Goal: Transaction & Acquisition: Purchase product/service

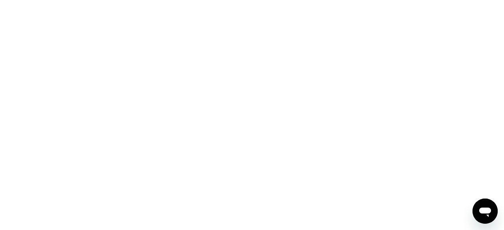
click at [160, 89] on div at bounding box center [252, 115] width 504 height 230
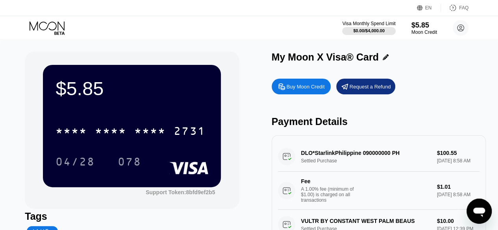
click at [307, 90] on div "Buy Moon Credit" at bounding box center [305, 86] width 38 height 7
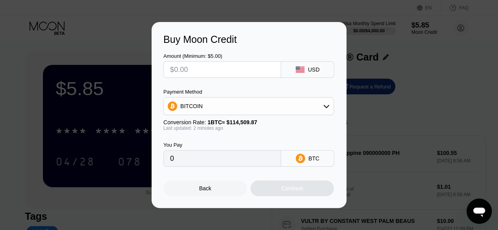
click at [421, 66] on div "Buy Moon Credit Amount (Minimum: $5.00) USD Payment Method BITCOIN Conversion R…" at bounding box center [249, 115] width 498 height 186
click at [205, 192] on div "Back" at bounding box center [205, 188] width 12 height 6
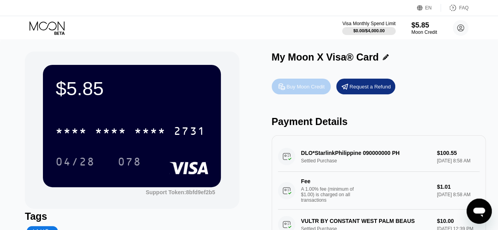
click at [312, 90] on div "Buy Moon Credit" at bounding box center [305, 86] width 38 height 7
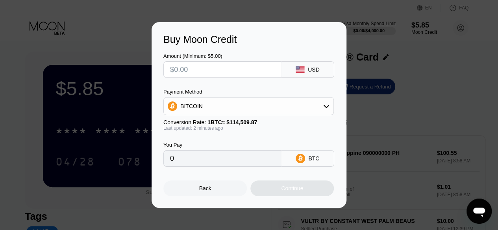
click at [209, 196] on div "Back" at bounding box center [204, 189] width 83 height 16
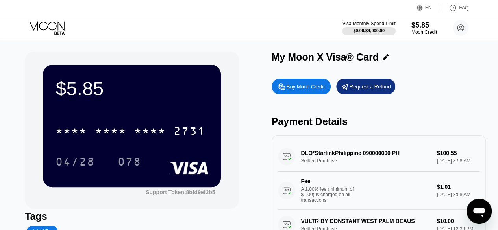
click at [305, 87] on div "Buy Moon Credit" at bounding box center [305, 86] width 38 height 7
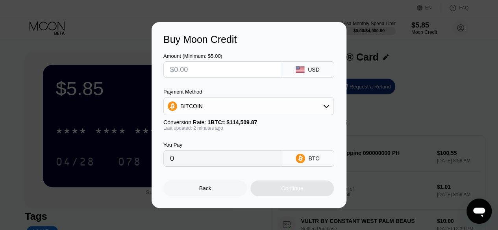
click at [215, 187] on div "Back" at bounding box center [204, 189] width 83 height 16
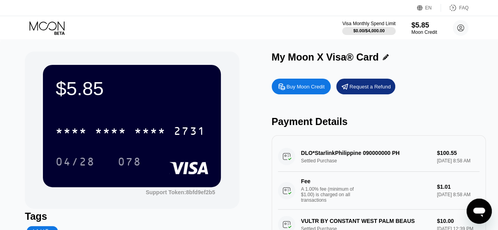
click at [275, 31] on div "Visa Monthly Spend Limit $0.00 / $4,000.00 $5.85 Moon Credit [PERSON_NAME] Win …" at bounding box center [249, 28] width 498 height 24
click at [304, 86] on div "Buy Moon Credit" at bounding box center [305, 86] width 38 height 7
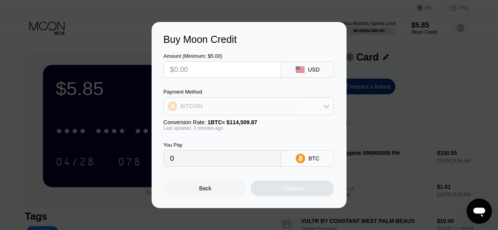
click at [328, 103] on icon at bounding box center [326, 106] width 6 height 6
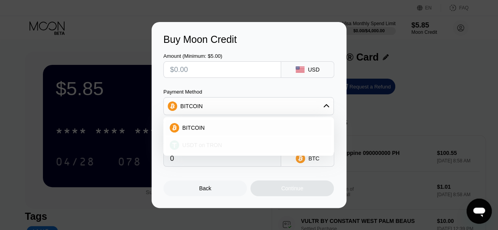
click at [224, 143] on div "USDT on TRON" at bounding box center [253, 145] width 148 height 6
type input "0.00"
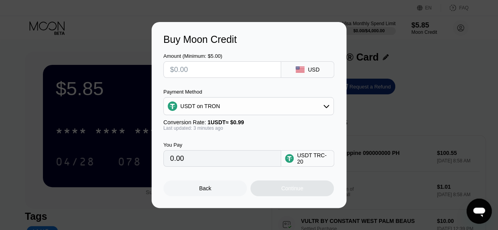
click at [196, 72] on input "text" at bounding box center [222, 70] width 104 height 16
type input "$1"
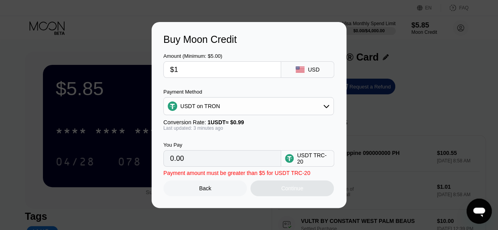
type input "1.01"
type input "$10"
type input "10.10"
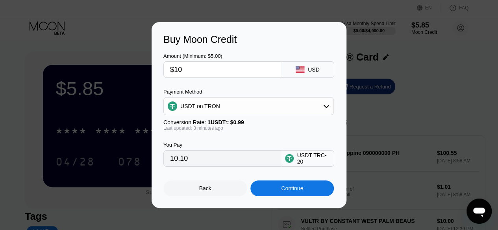
type input "$102"
type input "103.03"
type input "$102"
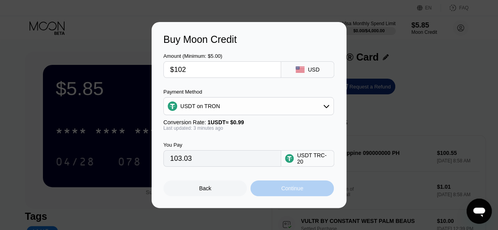
click at [307, 196] on div "Continue" at bounding box center [291, 189] width 83 height 16
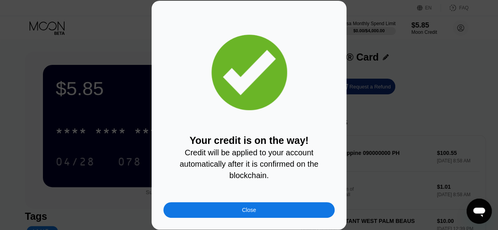
click at [272, 213] on div "Close" at bounding box center [248, 210] width 171 height 16
